Goal: Information Seeking & Learning: Check status

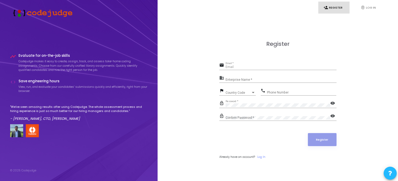
type input "[EMAIL_ADDRESS][DOMAIN_NAME]"
click at [225, 135] on div "Register" at bounding box center [277, 139] width 117 height 13
click at [331, 104] on mat-icon "visibility" at bounding box center [333, 104] width 6 height 6
click at [223, 105] on div "lock_outline Password * visibility_off" at bounding box center [277, 104] width 117 height 8
click at [259, 120] on div "Confirm Password *" at bounding box center [278, 117] width 105 height 8
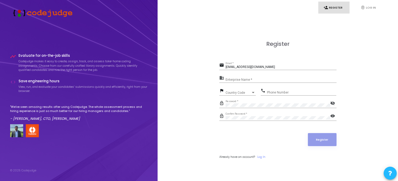
click at [255, 76] on div "Enterprise Name *" at bounding box center [281, 79] width 111 height 8
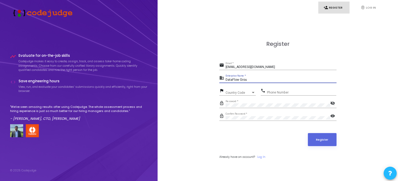
type input "DataFlow Group"
click at [371, 8] on link "fingerprint Log In" at bounding box center [370, 8] width 31 height 12
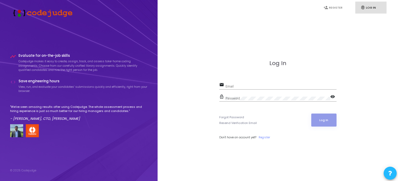
type input "[EMAIL_ADDRESS][DOMAIN_NAME]"
click at [330, 118] on button "Log In" at bounding box center [323, 120] width 25 height 13
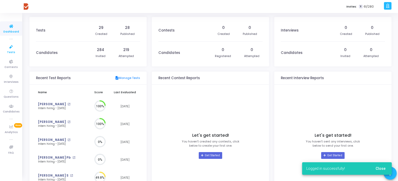
click at [9, 46] on icon at bounding box center [11, 47] width 11 height 7
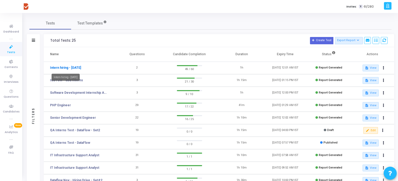
click at [81, 68] on link "Intern hiring - [DATE]" at bounding box center [65, 67] width 31 height 5
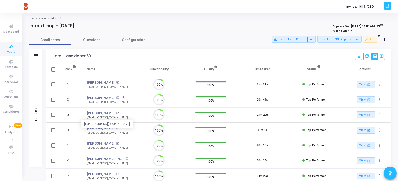
scroll to position [11, 13]
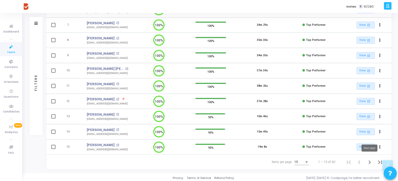
click at [370, 161] on icon "Next page" at bounding box center [369, 162] width 7 height 7
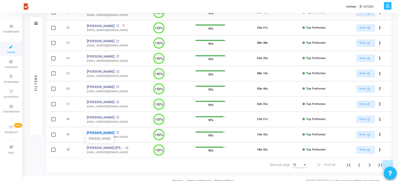
click at [99, 130] on link "[PERSON_NAME]" at bounding box center [101, 132] width 28 height 5
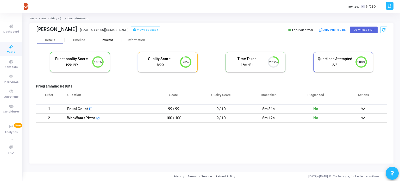
click at [109, 41] on div "Proctor" at bounding box center [107, 40] width 29 height 4
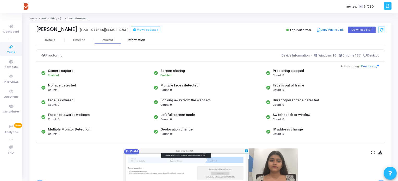
click at [140, 40] on div "Information" at bounding box center [136, 40] width 29 height 4
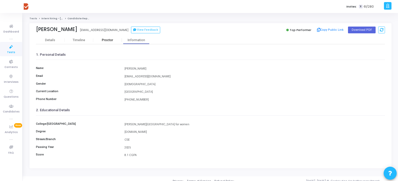
click at [114, 40] on div "Proctor" at bounding box center [107, 40] width 29 height 4
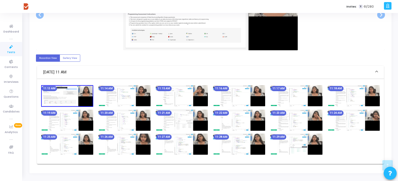
click at [84, 100] on img at bounding box center [67, 96] width 52 height 22
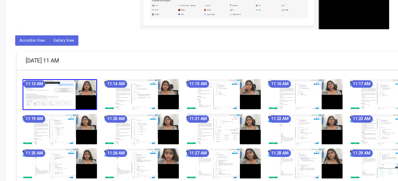
click at [73, 60] on label "Gallery View" at bounding box center [70, 57] width 21 height 7
click at [66, 60] on input "Gallery View" at bounding box center [64, 57] width 3 height 3
radio input "true"
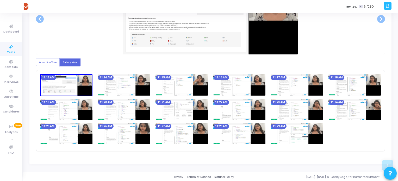
click at [85, 78] on img at bounding box center [66, 85] width 52 height 22
click at [47, 66] on div "Accordion View Gallery View 11:13 AM 11:14 AM 11:15 AM 11:16 AM 11:17 AM 11:18 …" at bounding box center [210, 102] width 349 height 97
click at [48, 64] on label "Accordion View" at bounding box center [48, 62] width 24 height 7
click at [42, 64] on input "Accordion View" at bounding box center [40, 61] width 3 height 3
radio input "true"
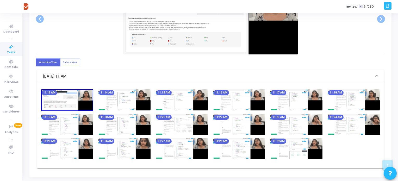
click at [72, 100] on img at bounding box center [67, 100] width 52 height 22
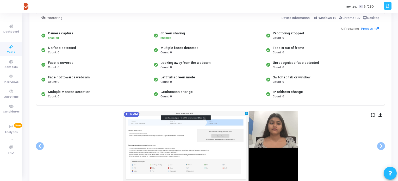
click at [373, 114] on icon at bounding box center [372, 115] width 3 height 3
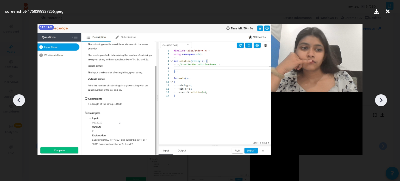
click at [6, 51] on div at bounding box center [200, 98] width 400 height 165
click at [389, 11] on icon at bounding box center [388, 12] width 8 height 10
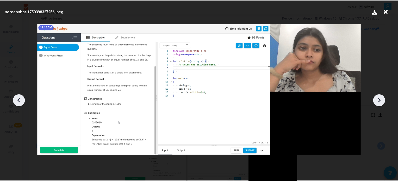
scroll to position [38, 0]
